Goal: Task Accomplishment & Management: Manage account settings

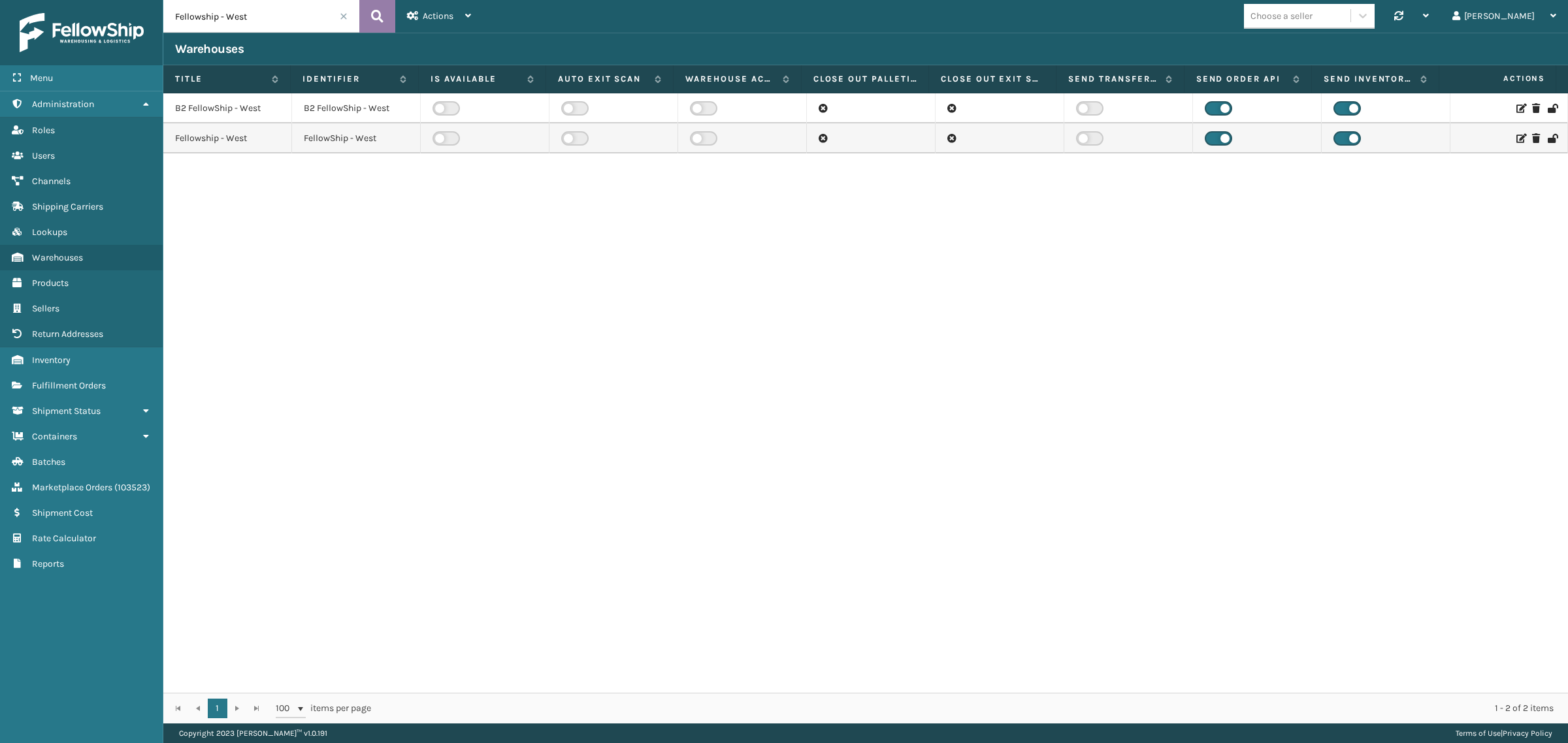
click at [379, 11] on icon at bounding box center [377, 16] width 13 height 19
click at [444, 138] on label at bounding box center [446, 138] width 28 height 14
click at [441, 138] on input "checkbox" at bounding box center [437, 135] width 8 height 8
click at [1517, 137] on icon at bounding box center [1520, 138] width 8 height 9
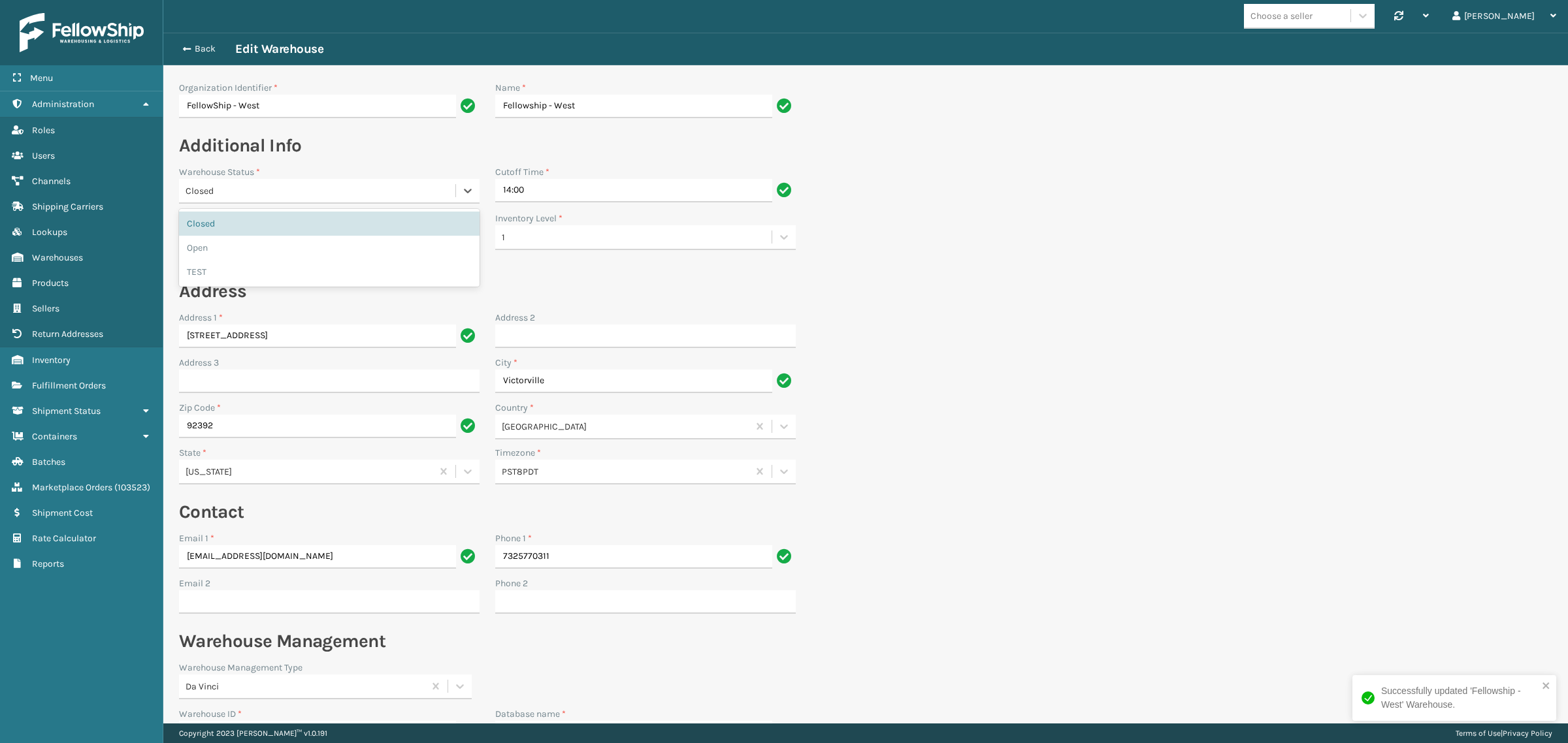
click at [296, 190] on div "Closed" at bounding box center [321, 191] width 271 height 13
click at [273, 242] on div "Open" at bounding box center [329, 247] width 300 height 24
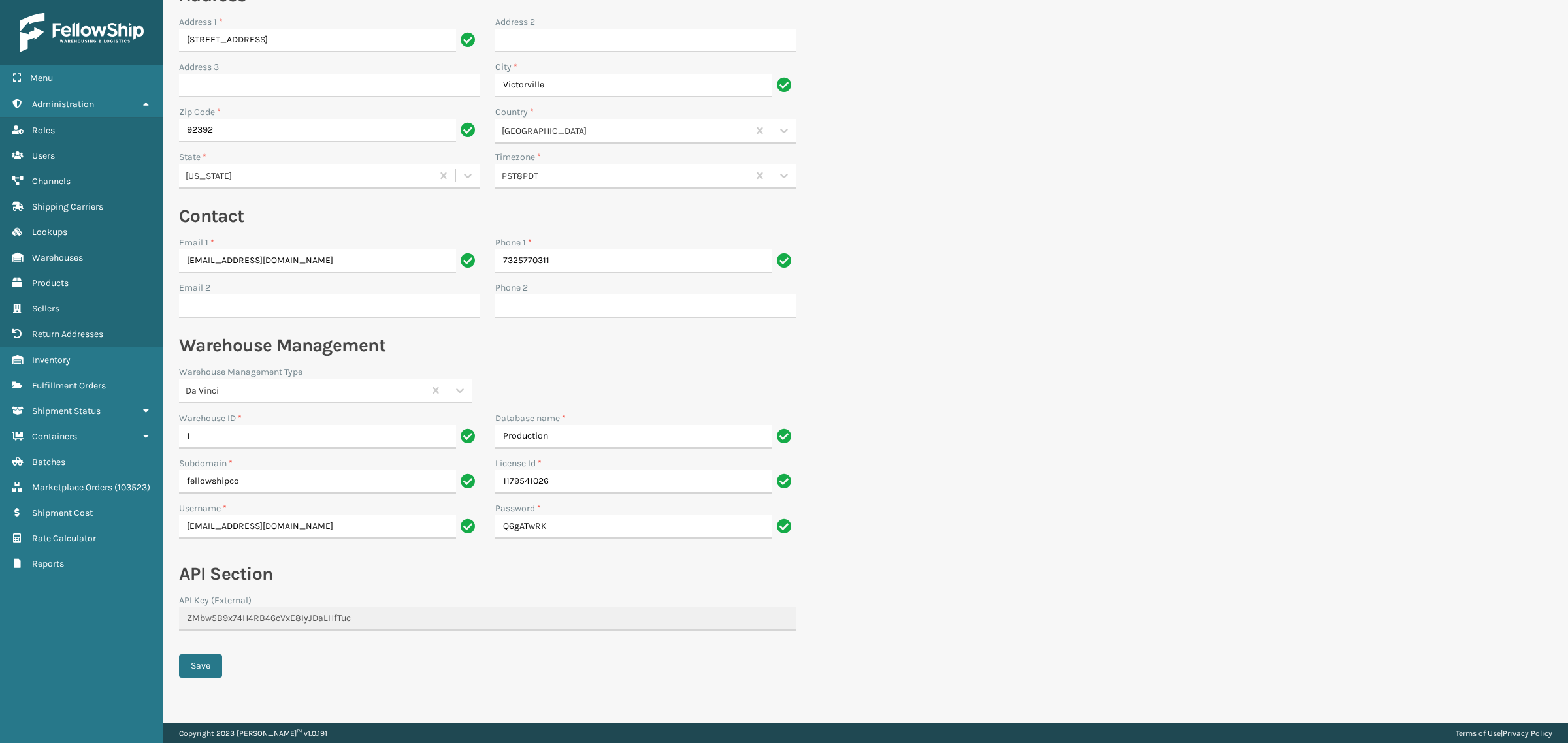
scroll to position [304, 0]
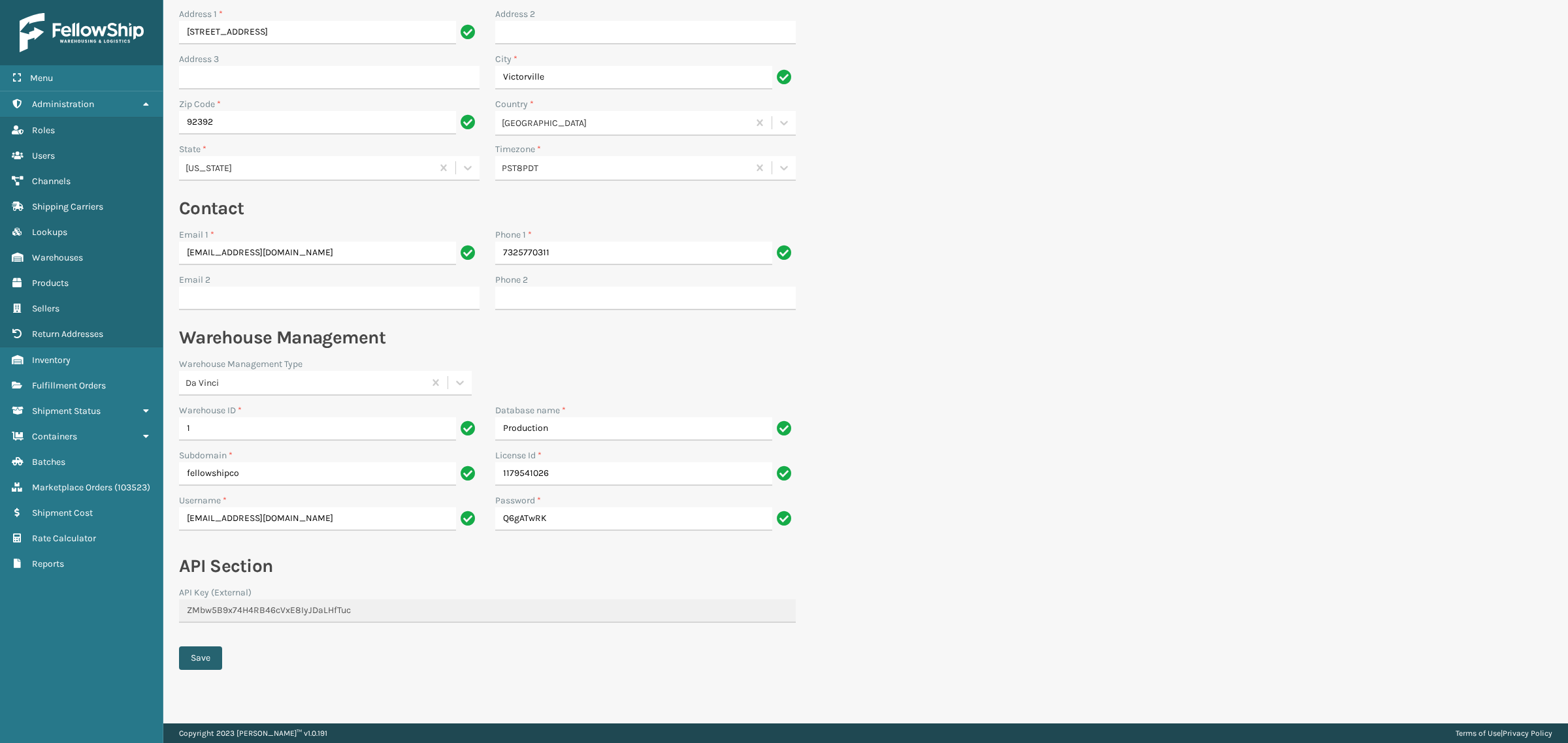
click at [206, 655] on button "Save" at bounding box center [200, 659] width 43 height 24
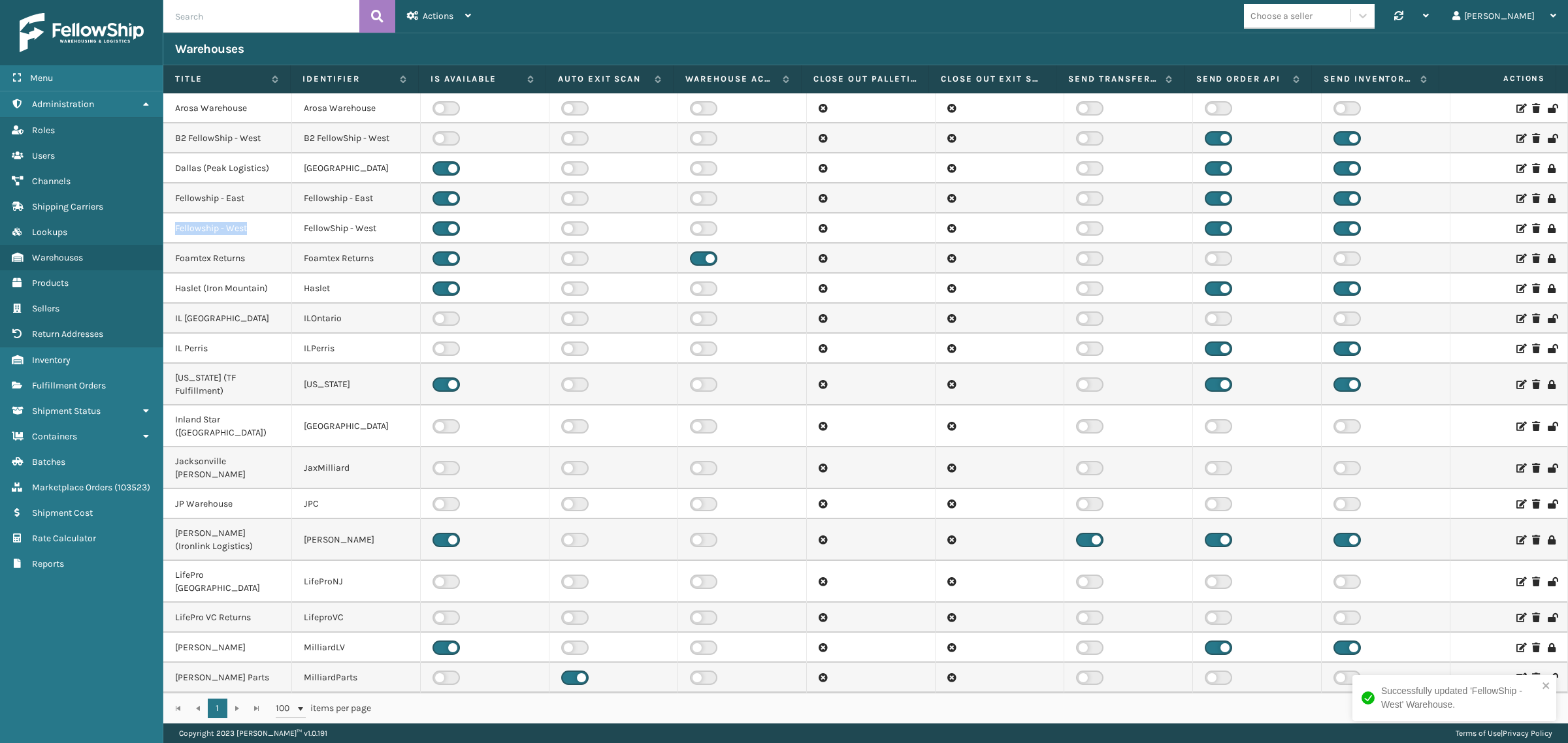
drag, startPoint x: 174, startPoint y: 222, endPoint x: 252, endPoint y: 226, distance: 78.1
click at [252, 226] on td "Fellowship - West" at bounding box center [227, 229] width 129 height 30
copy td "Fellowship - West"
click at [233, 13] on input "text" at bounding box center [261, 16] width 196 height 33
paste input "Fellowship - West"
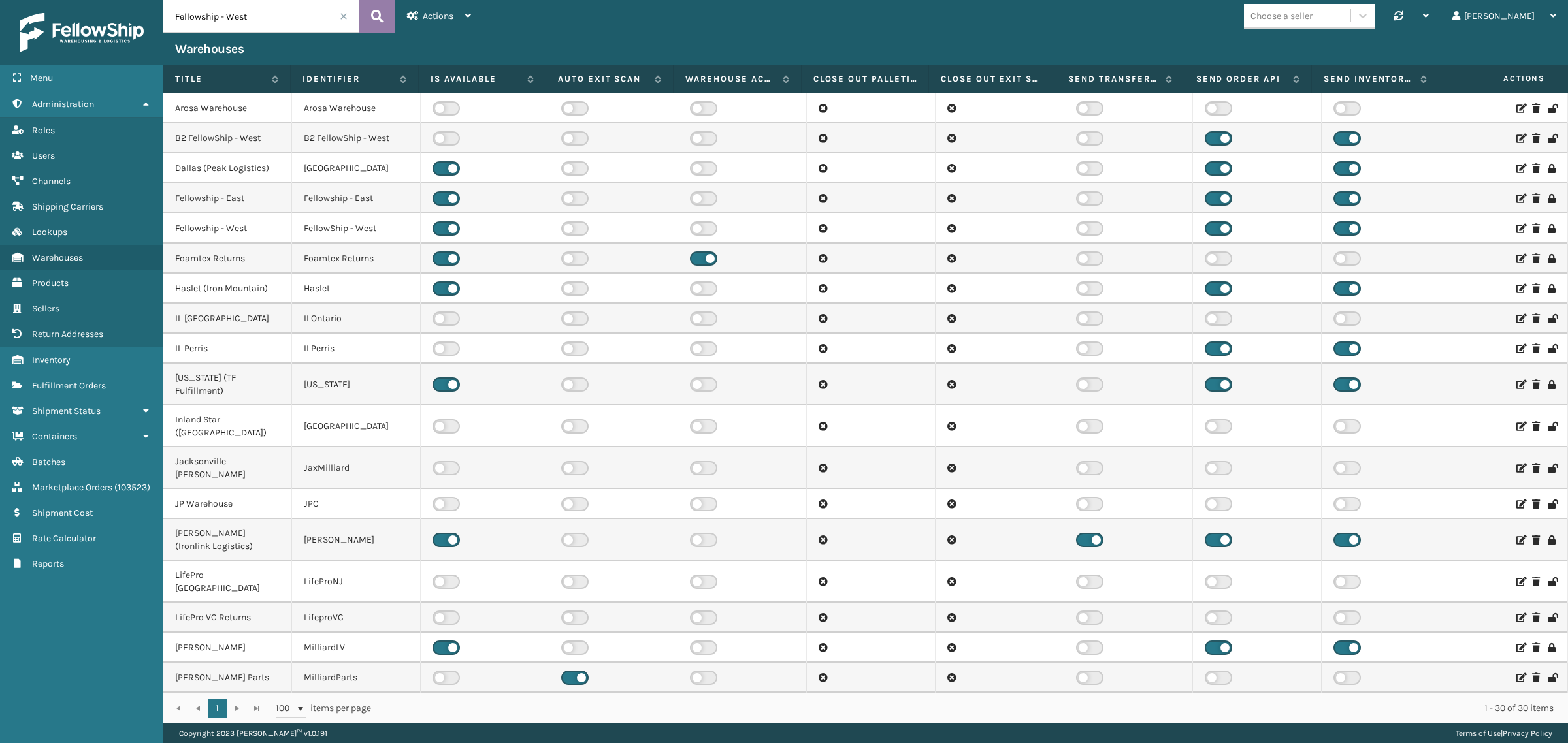
type input "Fellowship - West"
click at [373, 10] on icon at bounding box center [377, 16] width 13 height 19
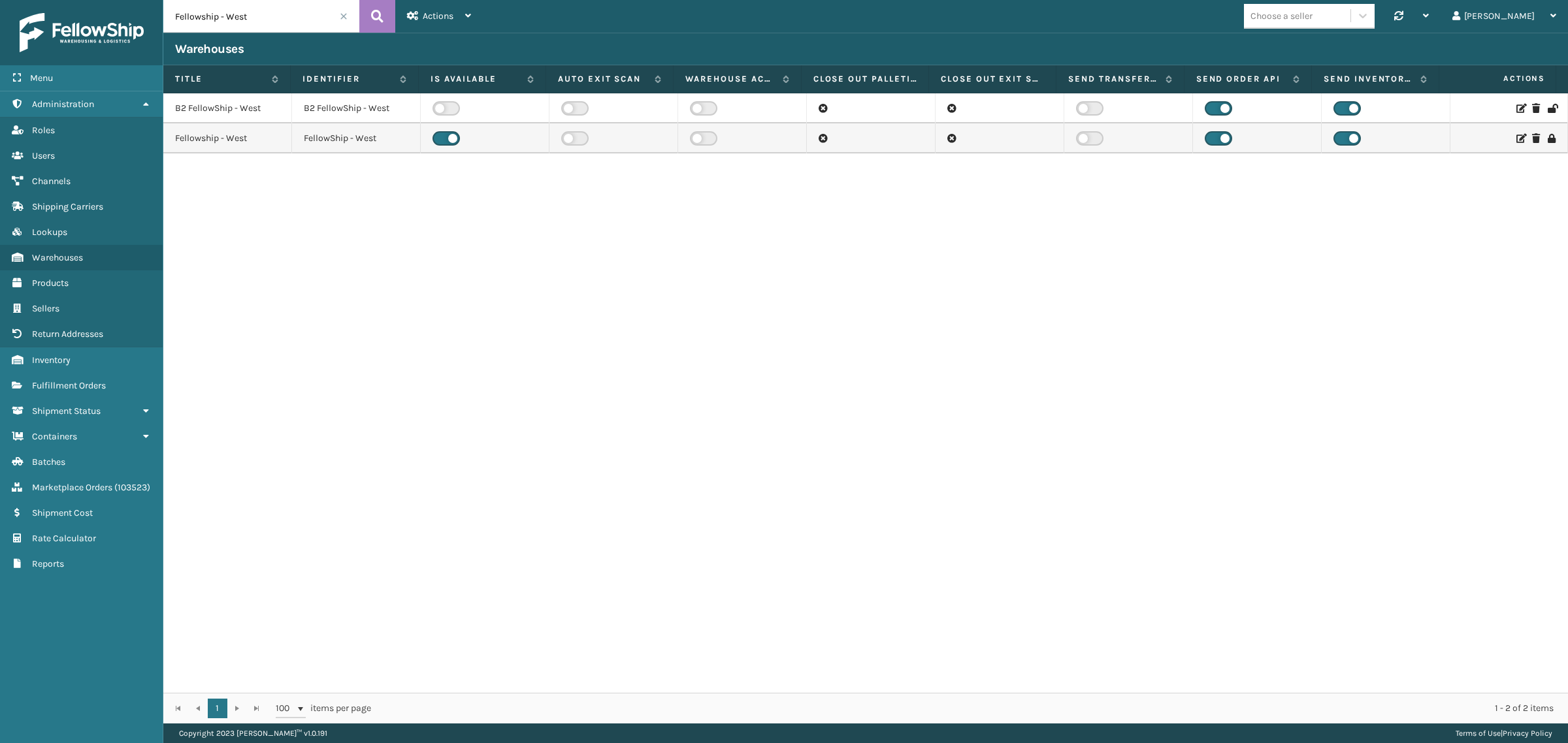
click at [1517, 137] on icon at bounding box center [1520, 138] width 8 height 9
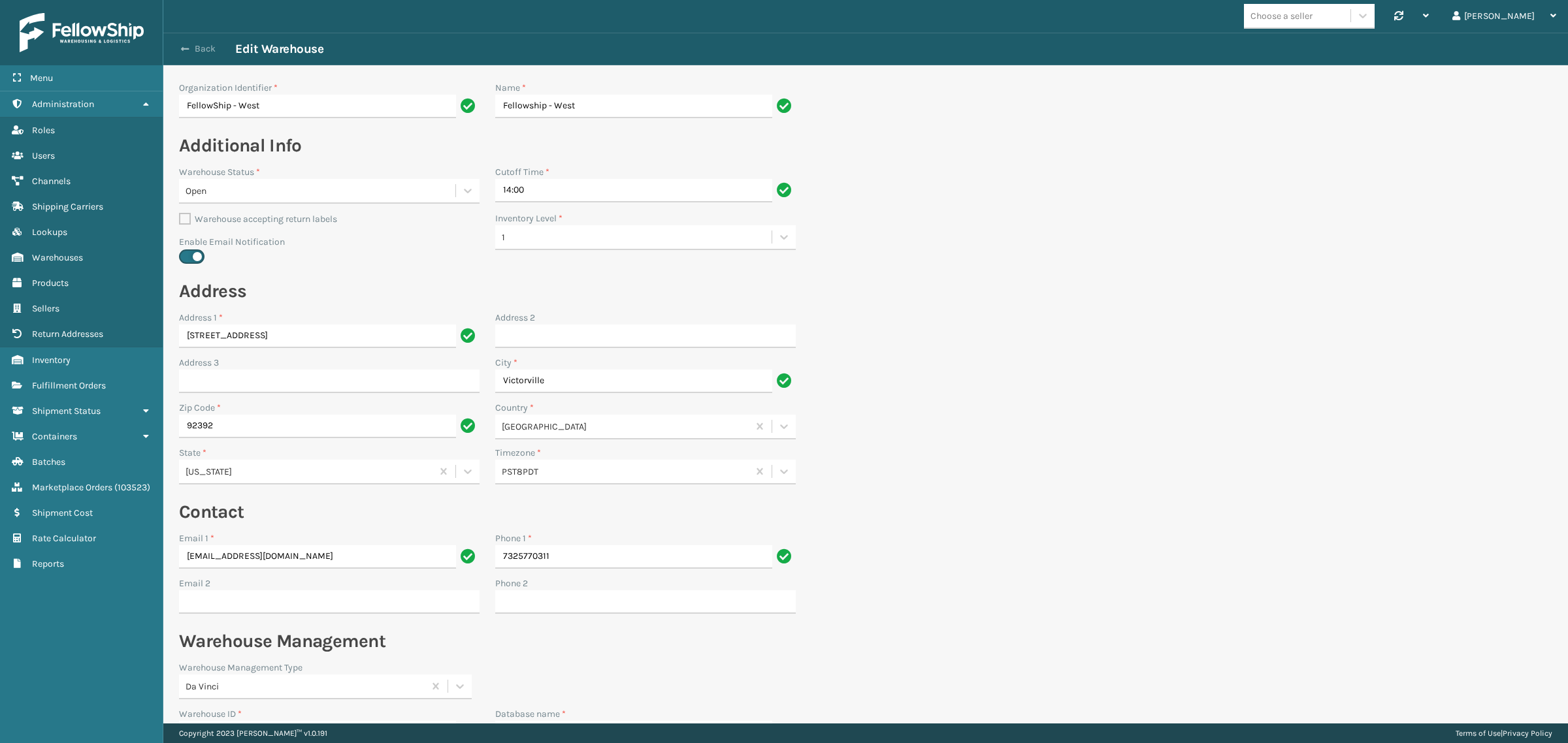
click at [206, 45] on button "Back" at bounding box center [205, 49] width 60 height 12
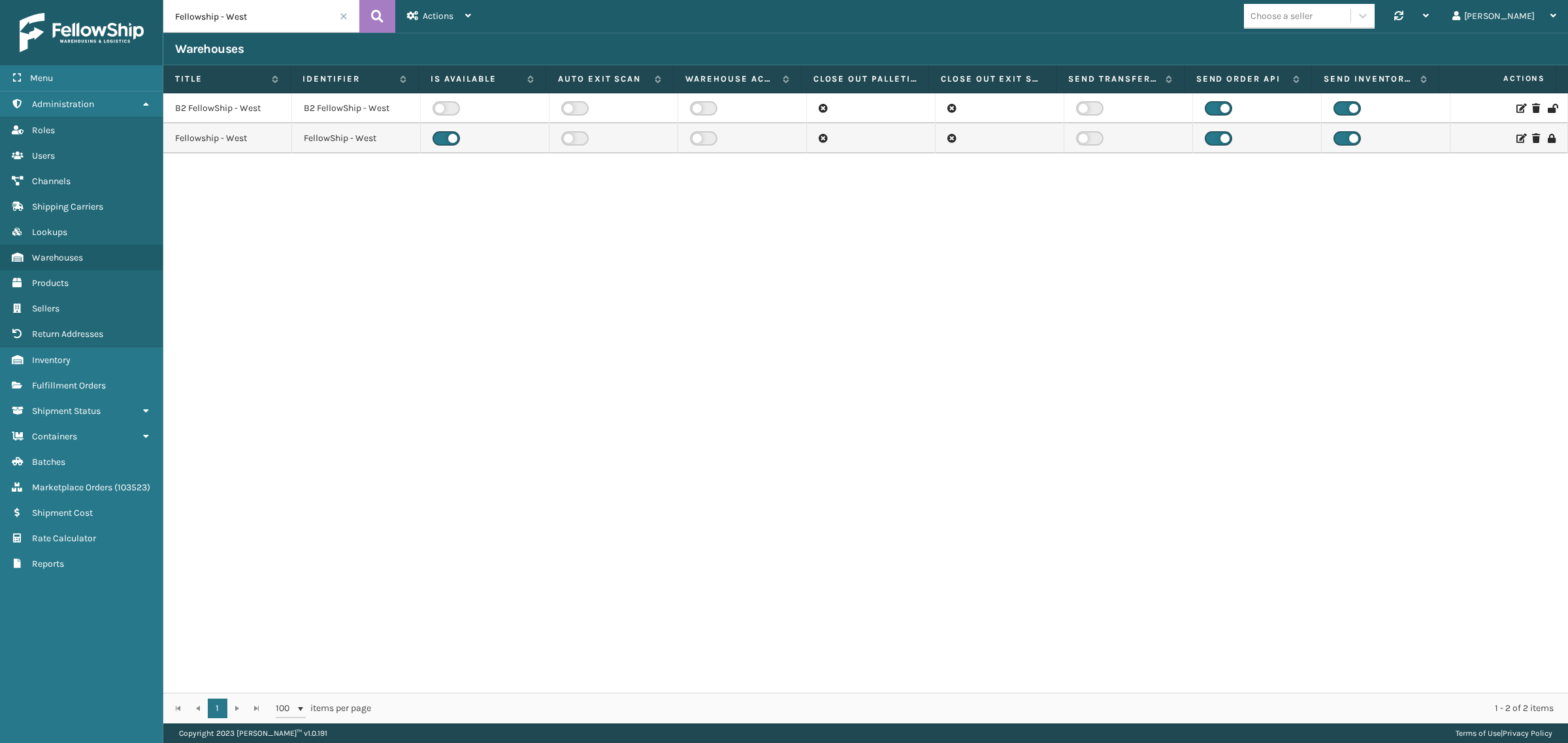
click at [1517, 138] on icon at bounding box center [1520, 138] width 8 height 9
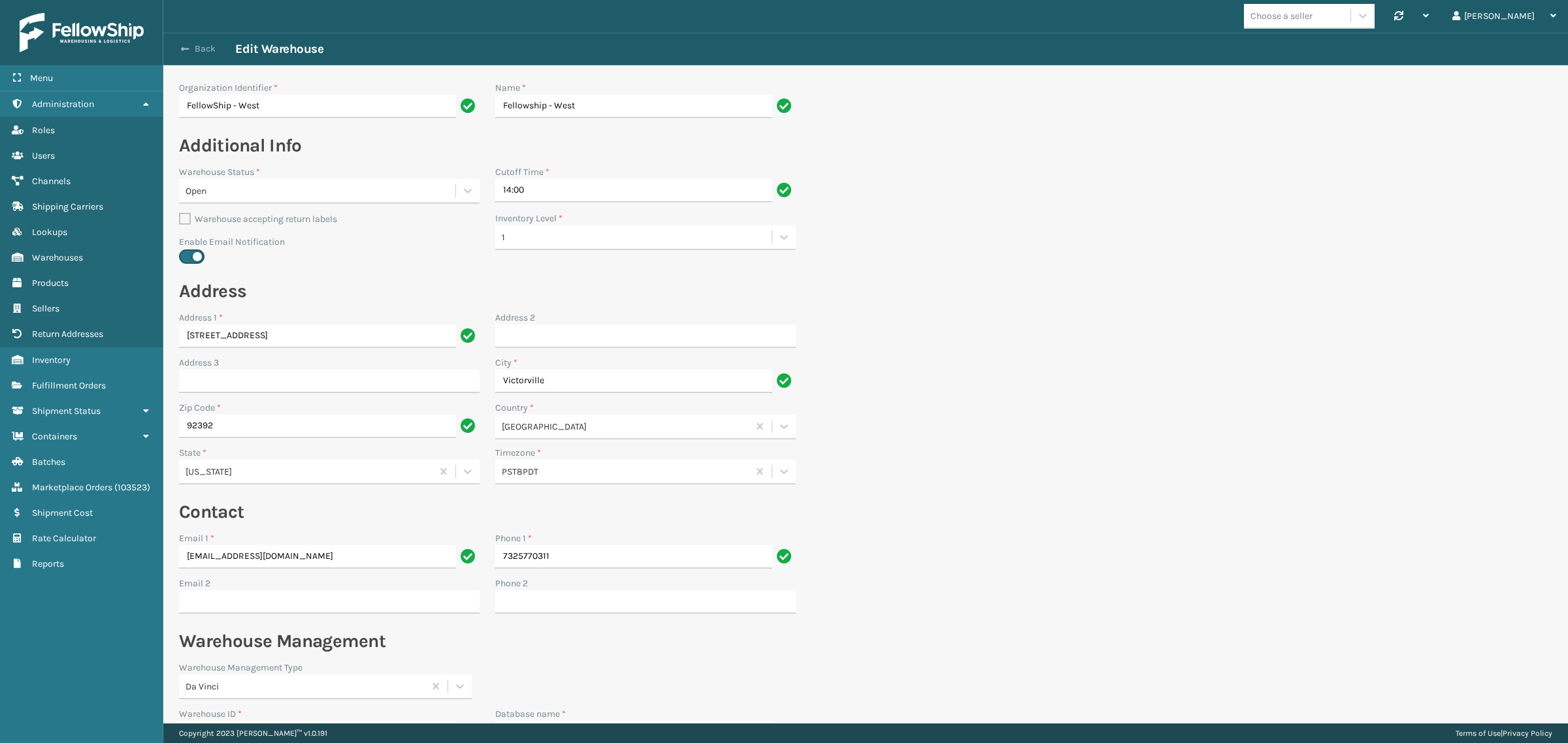
click at [201, 49] on button "Back" at bounding box center [205, 49] width 60 height 12
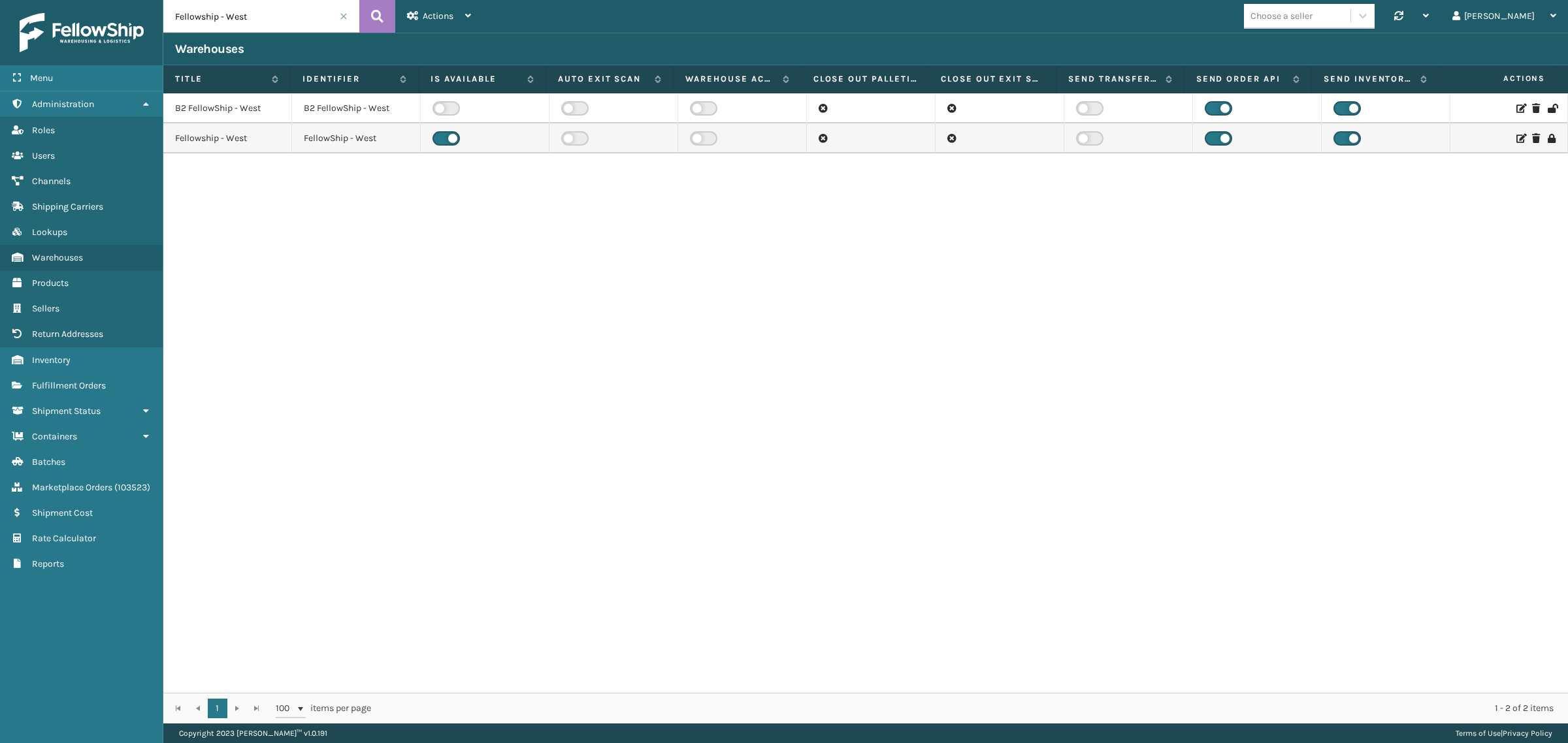
click at [1517, 134] on icon at bounding box center [1520, 138] width 8 height 9
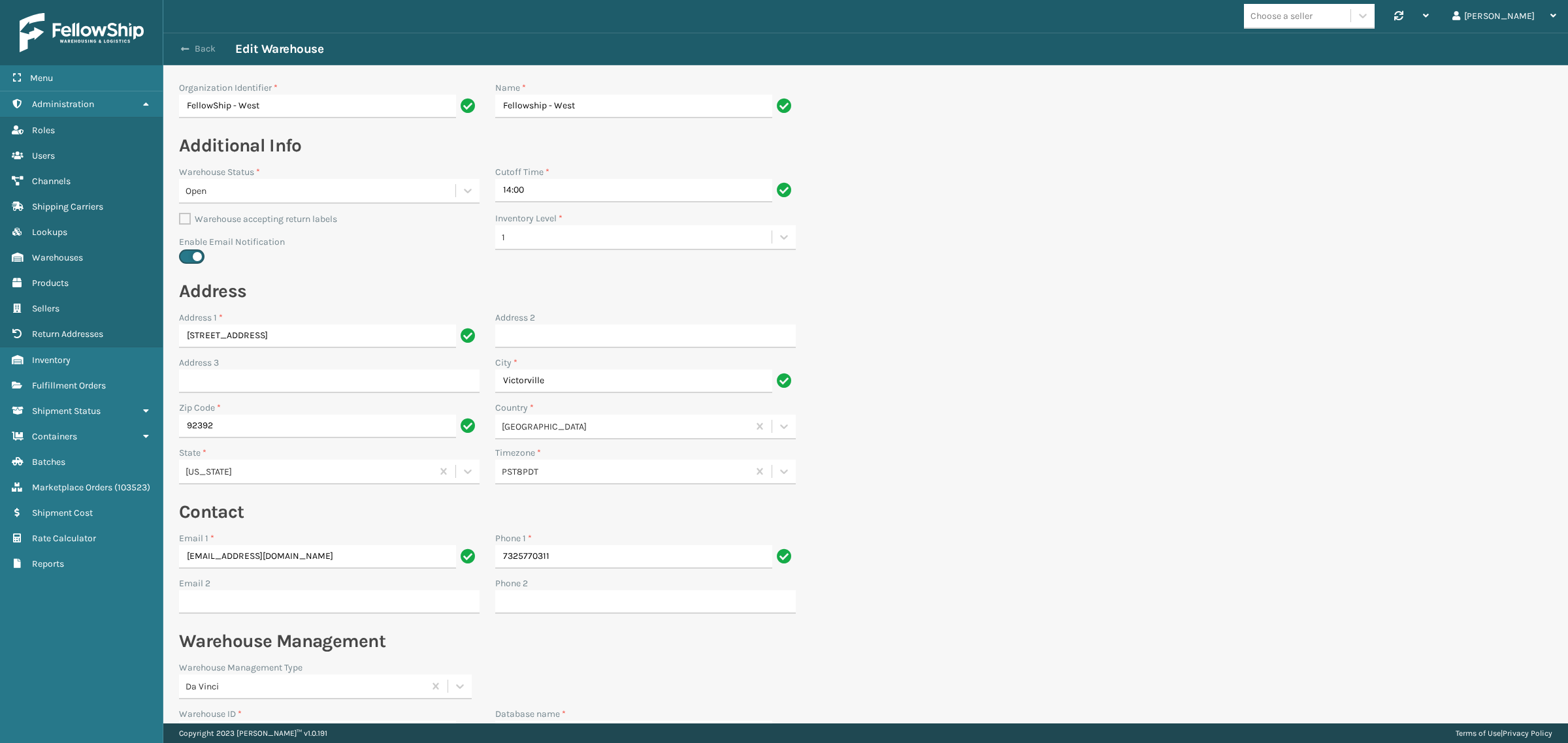
click at [197, 45] on button "Back" at bounding box center [205, 49] width 60 height 12
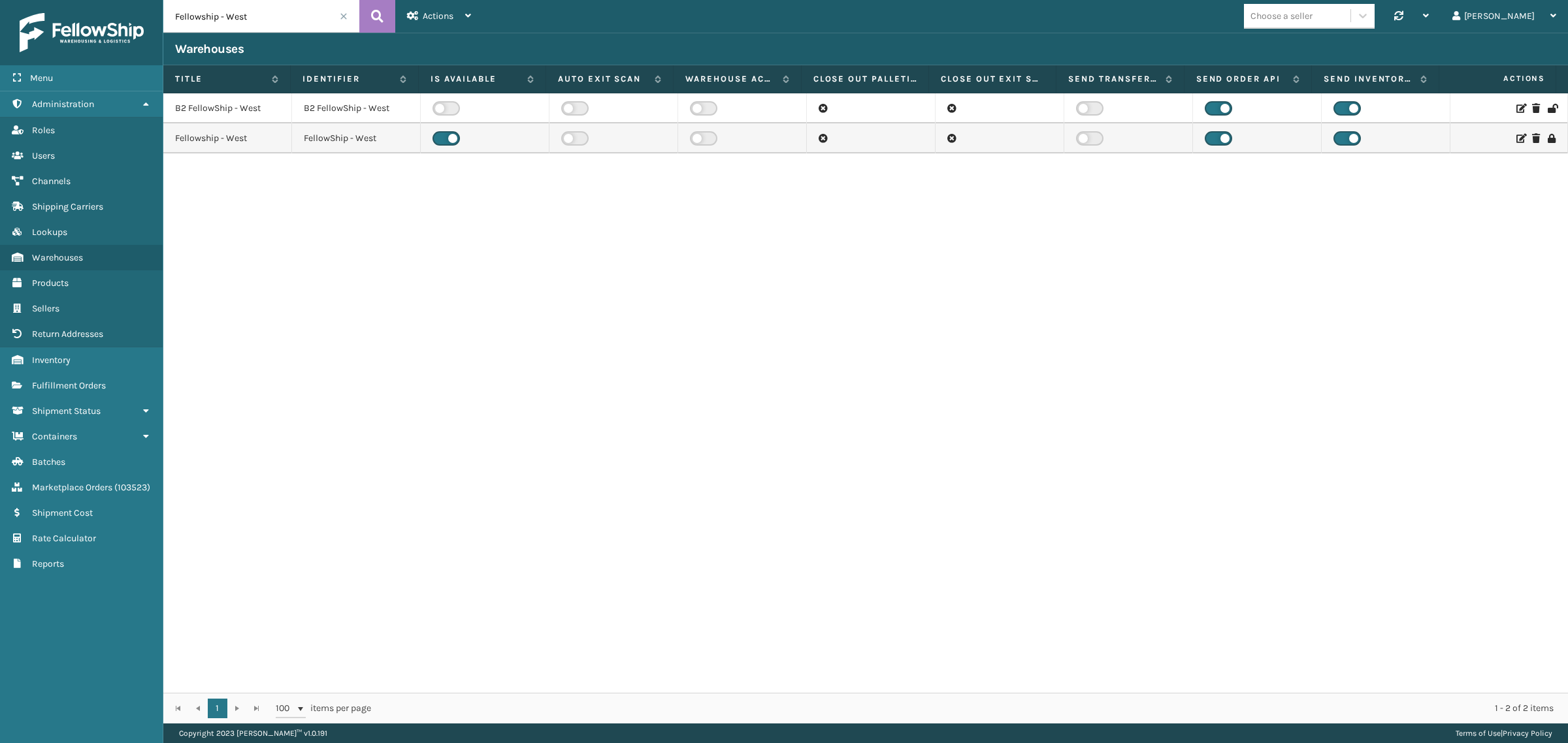
click at [345, 13] on span at bounding box center [343, 16] width 8 height 8
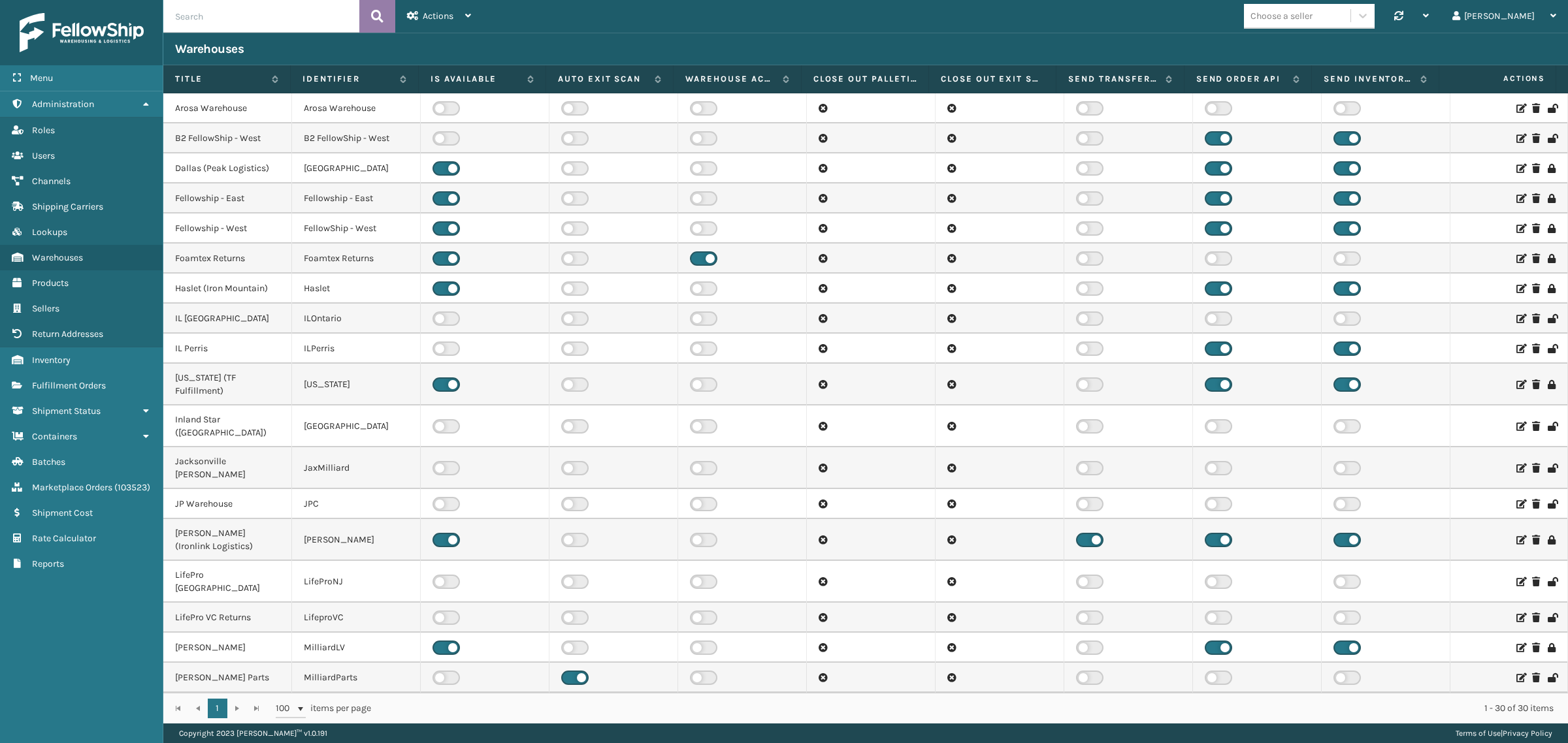
click at [368, 21] on button at bounding box center [377, 16] width 36 height 33
